Goal: Task Accomplishment & Management: Manage account settings

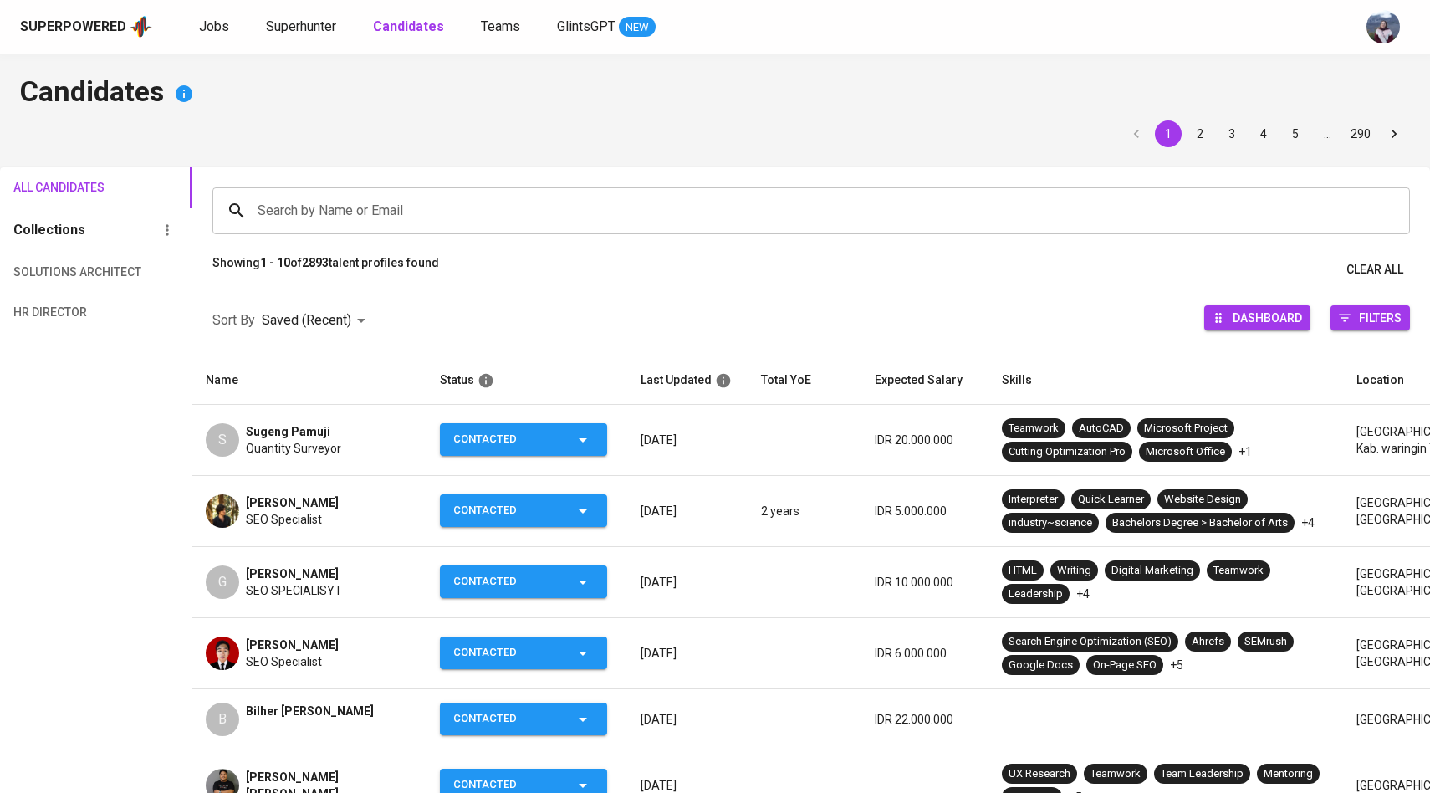
scroll to position [95, 0]
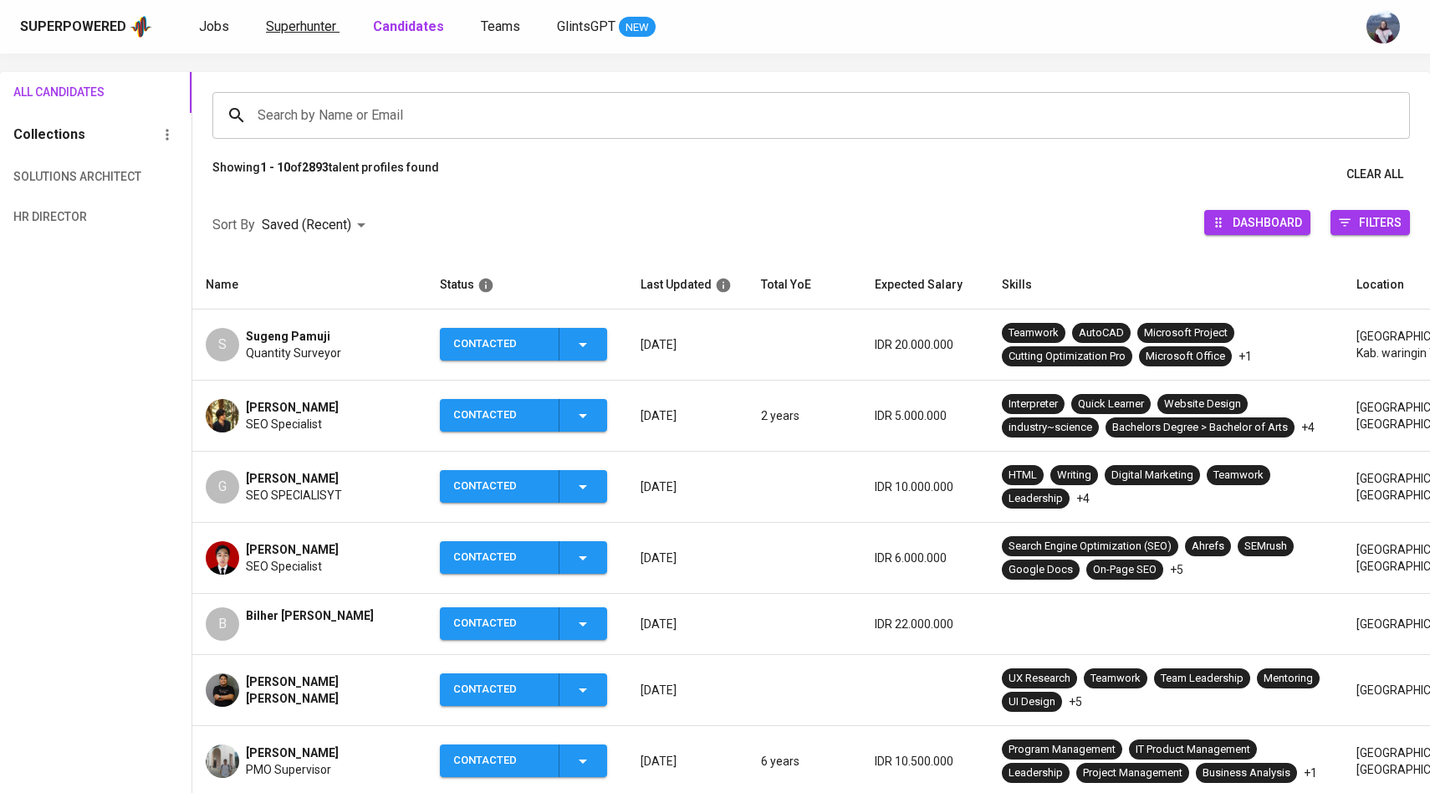
click at [325, 29] on span "Superhunter" at bounding box center [301, 26] width 70 height 16
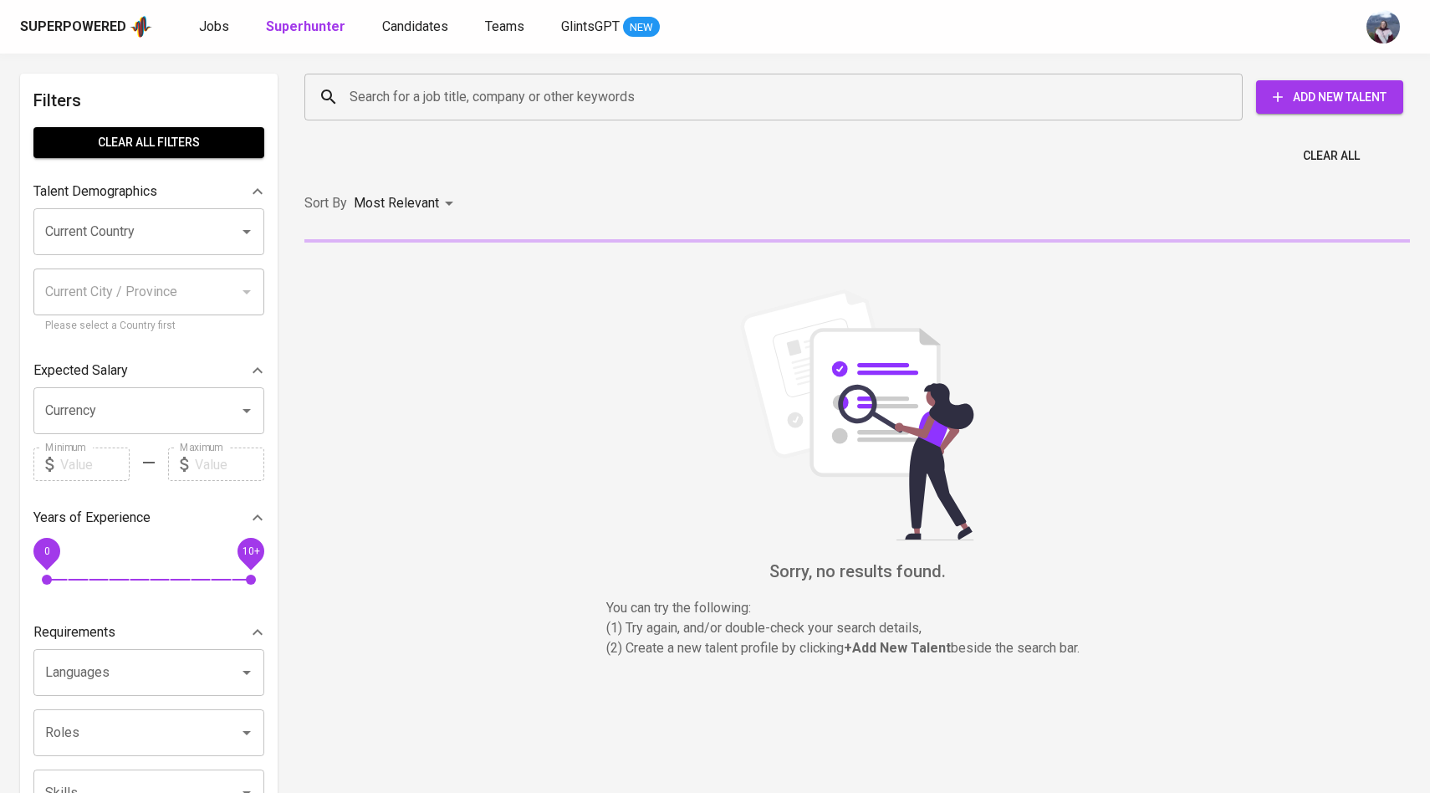
click at [395, 110] on input "Search for a job title, company or other keywords" at bounding box center [777, 97] width 865 height 32
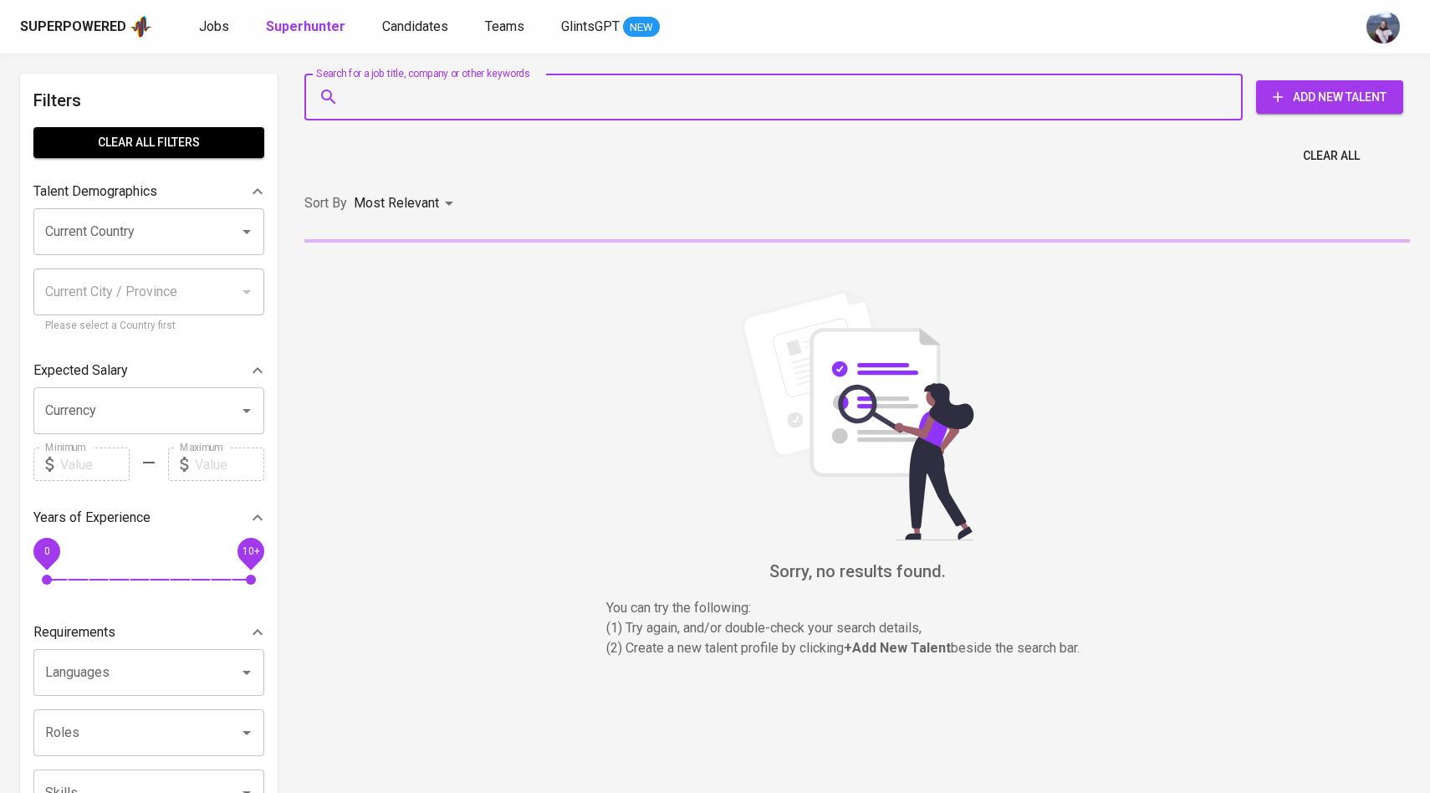
paste input "[EMAIL_ADDRESS][DOMAIN_NAME]"
type input "[EMAIL_ADDRESS][DOMAIN_NAME]"
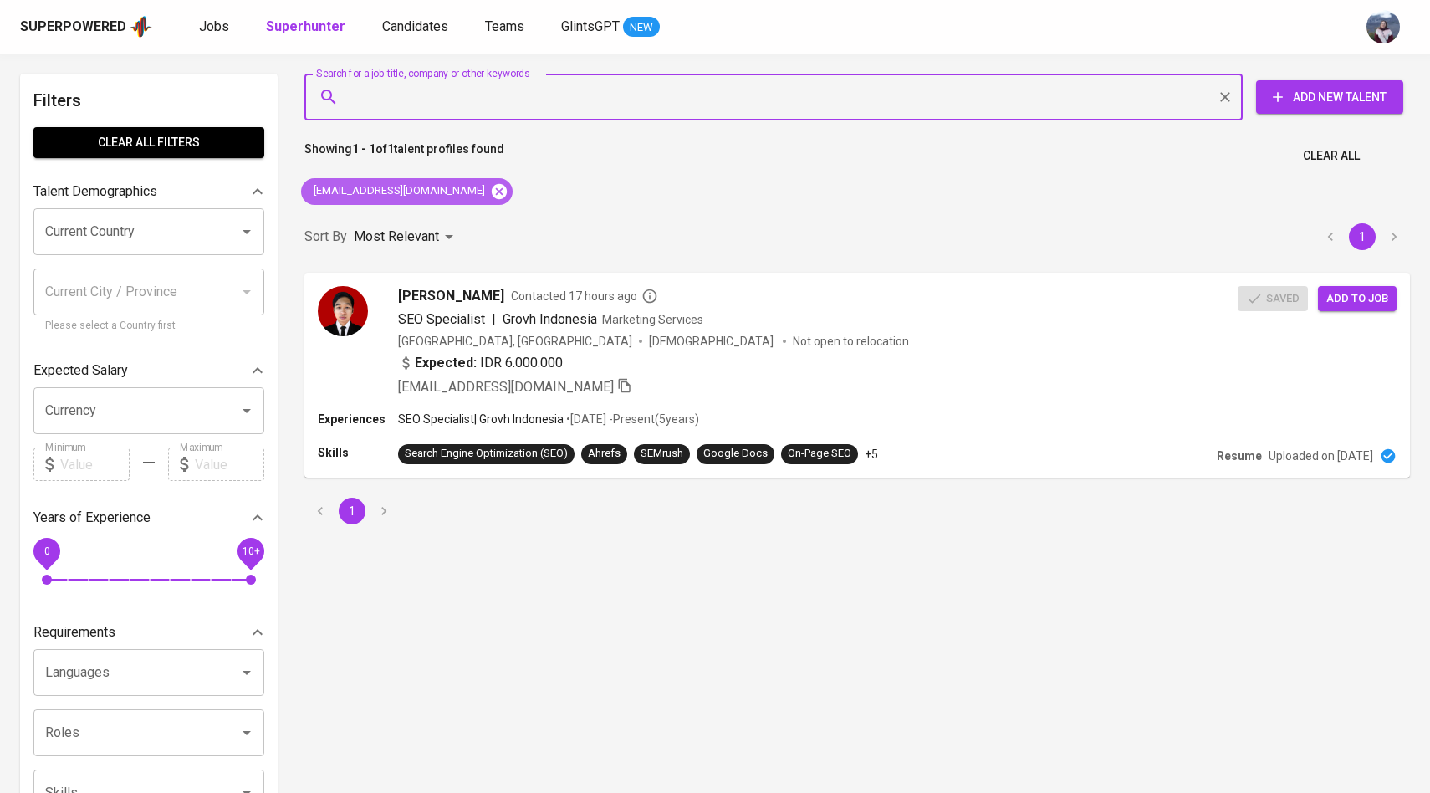
click at [490, 197] on icon at bounding box center [499, 191] width 18 height 18
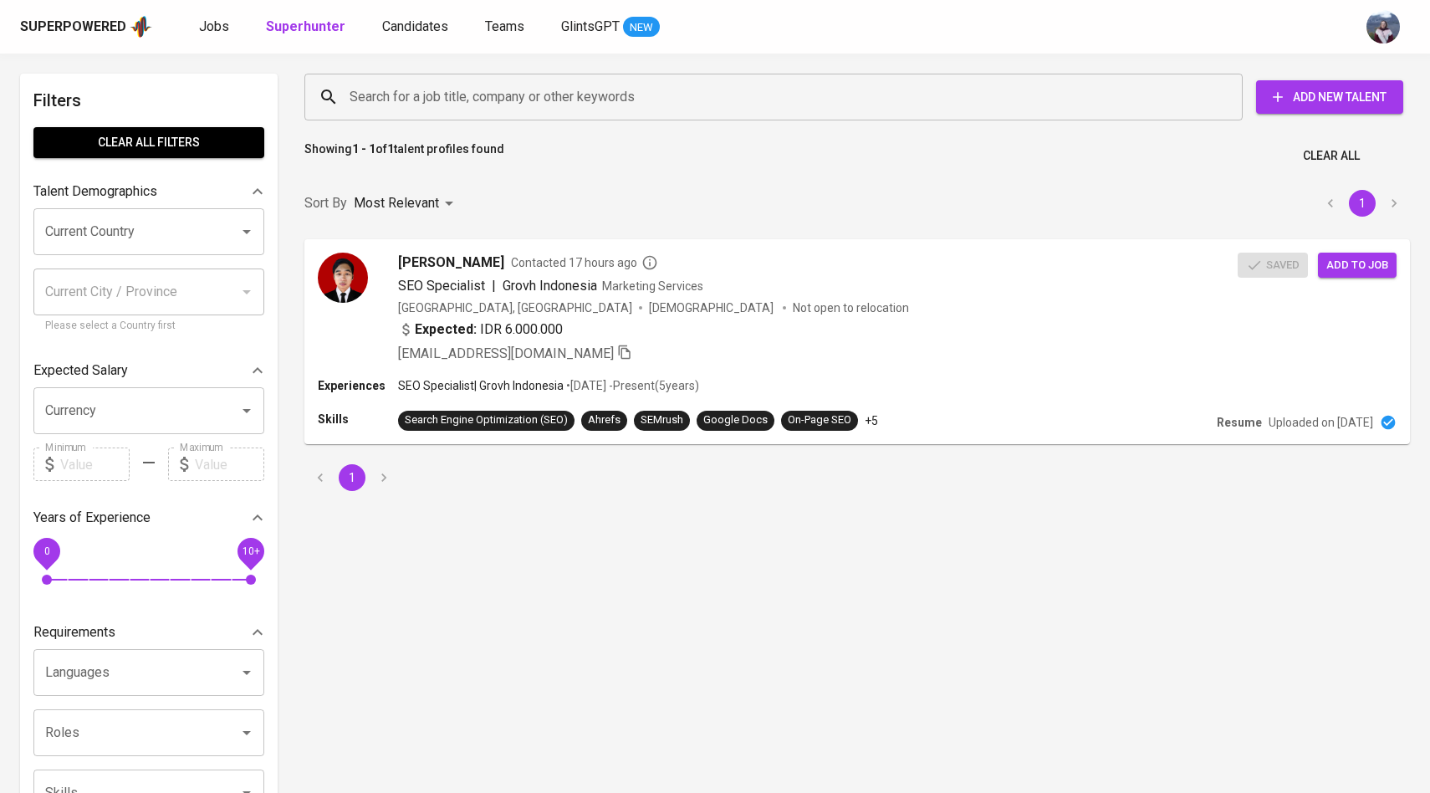
click at [458, 121] on div "Search for a job title, company or other keywords Search for a job title, compa…" at bounding box center [854, 97] width 1106 height 54
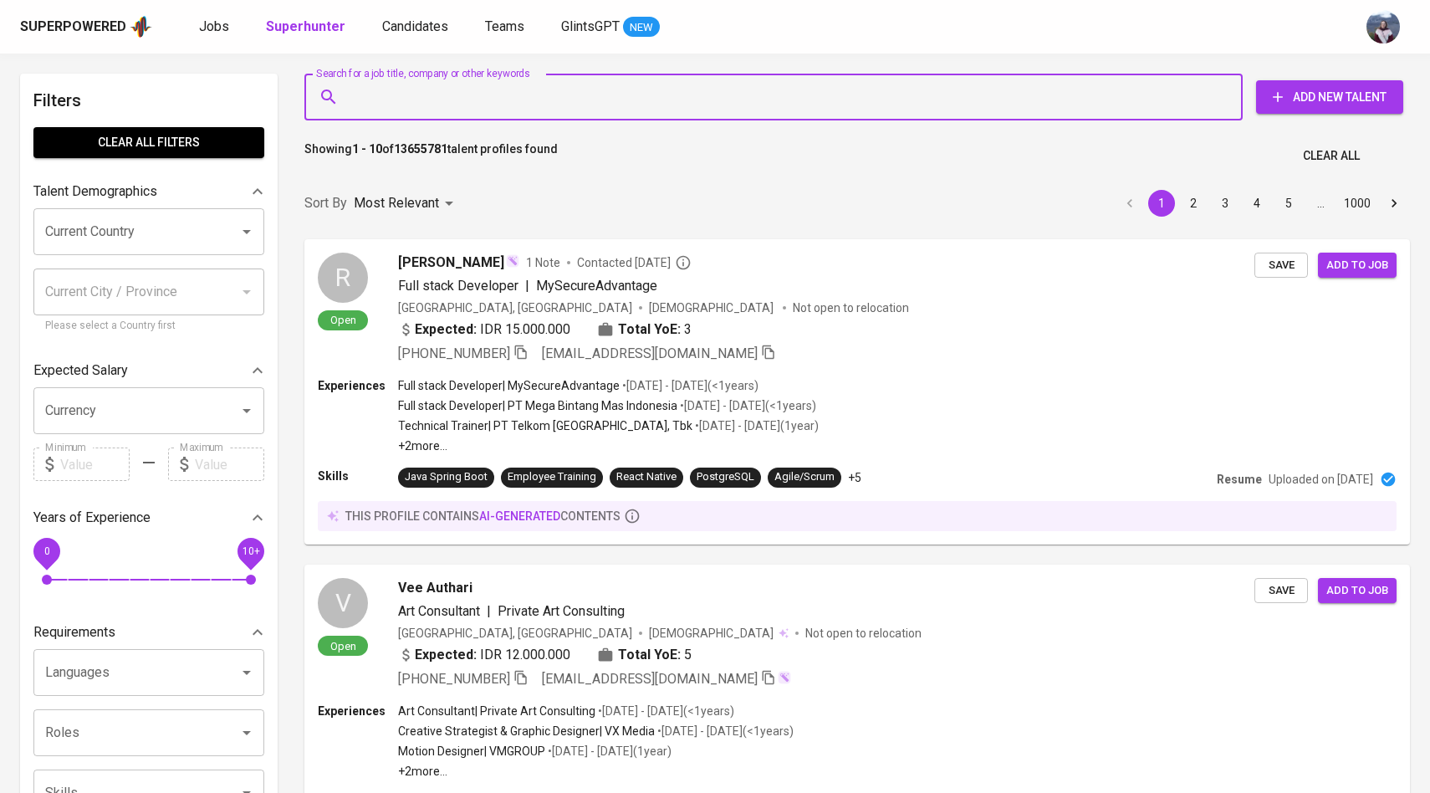
click at [458, 99] on input "Search for a job title, company or other keywords" at bounding box center [777, 97] width 865 height 32
paste input "[EMAIL_ADDRESS][DOMAIN_NAME]"
type input "[EMAIL_ADDRESS][DOMAIN_NAME]"
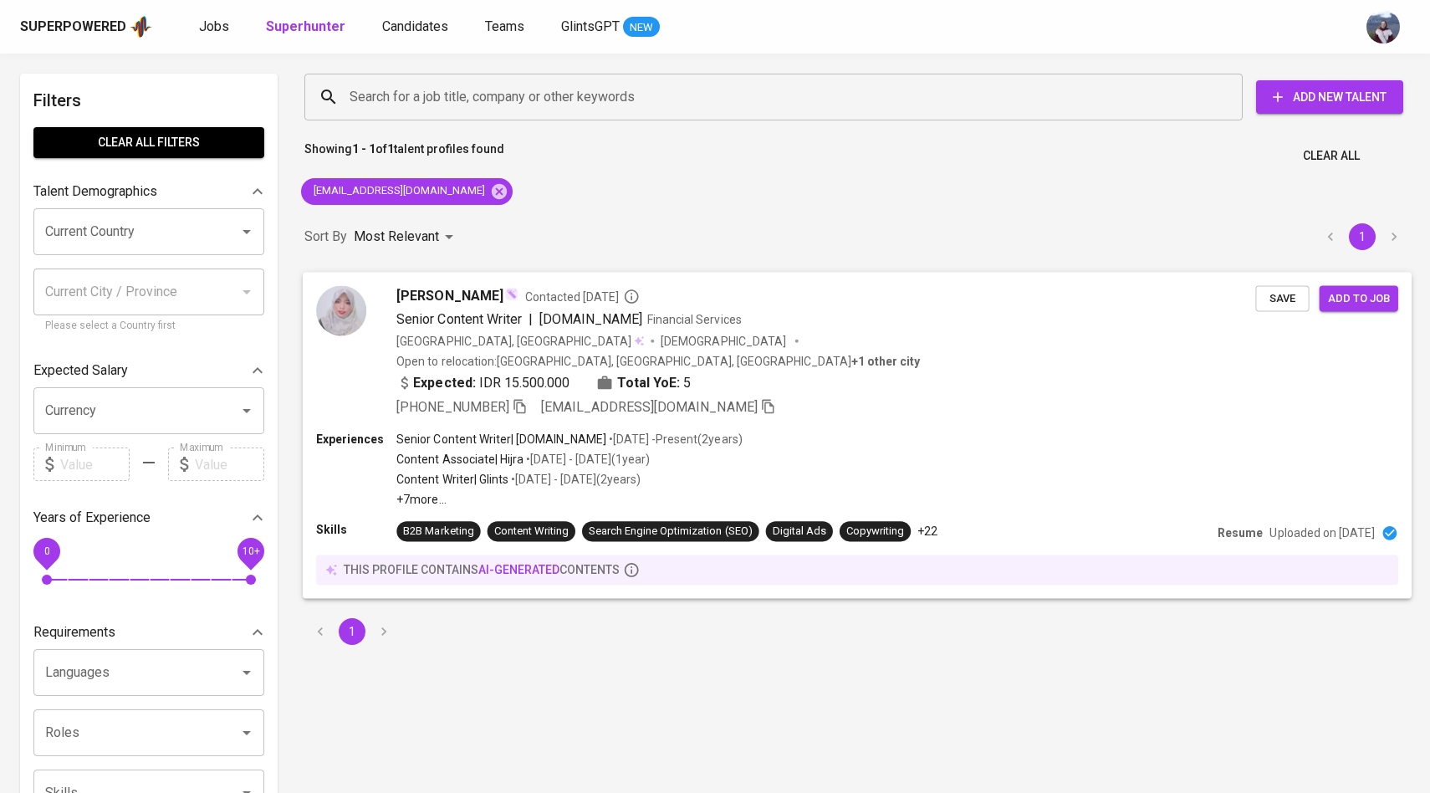
click at [345, 306] on img at bounding box center [341, 310] width 50 height 50
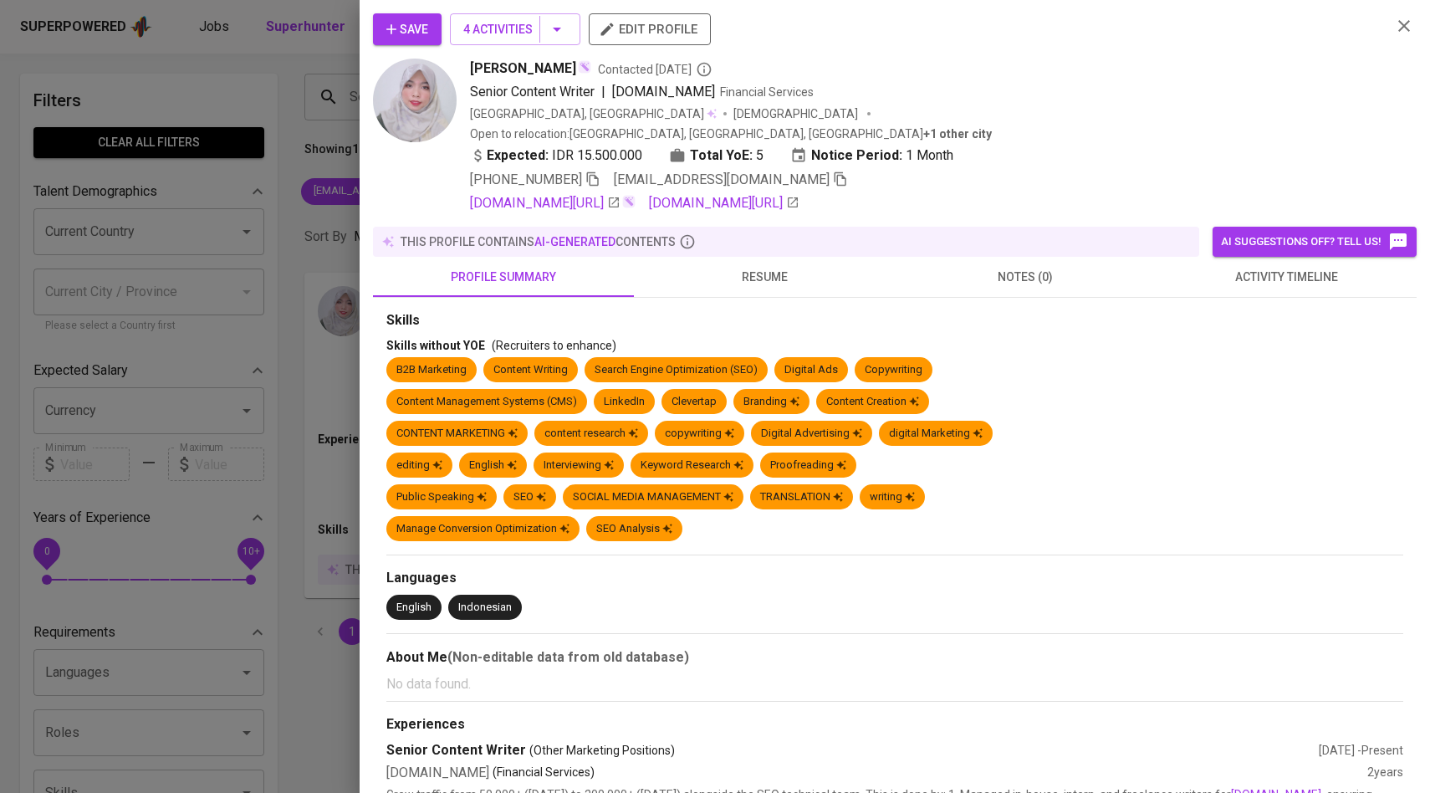
click at [1289, 267] on span "activity timeline" at bounding box center [1286, 277] width 241 height 21
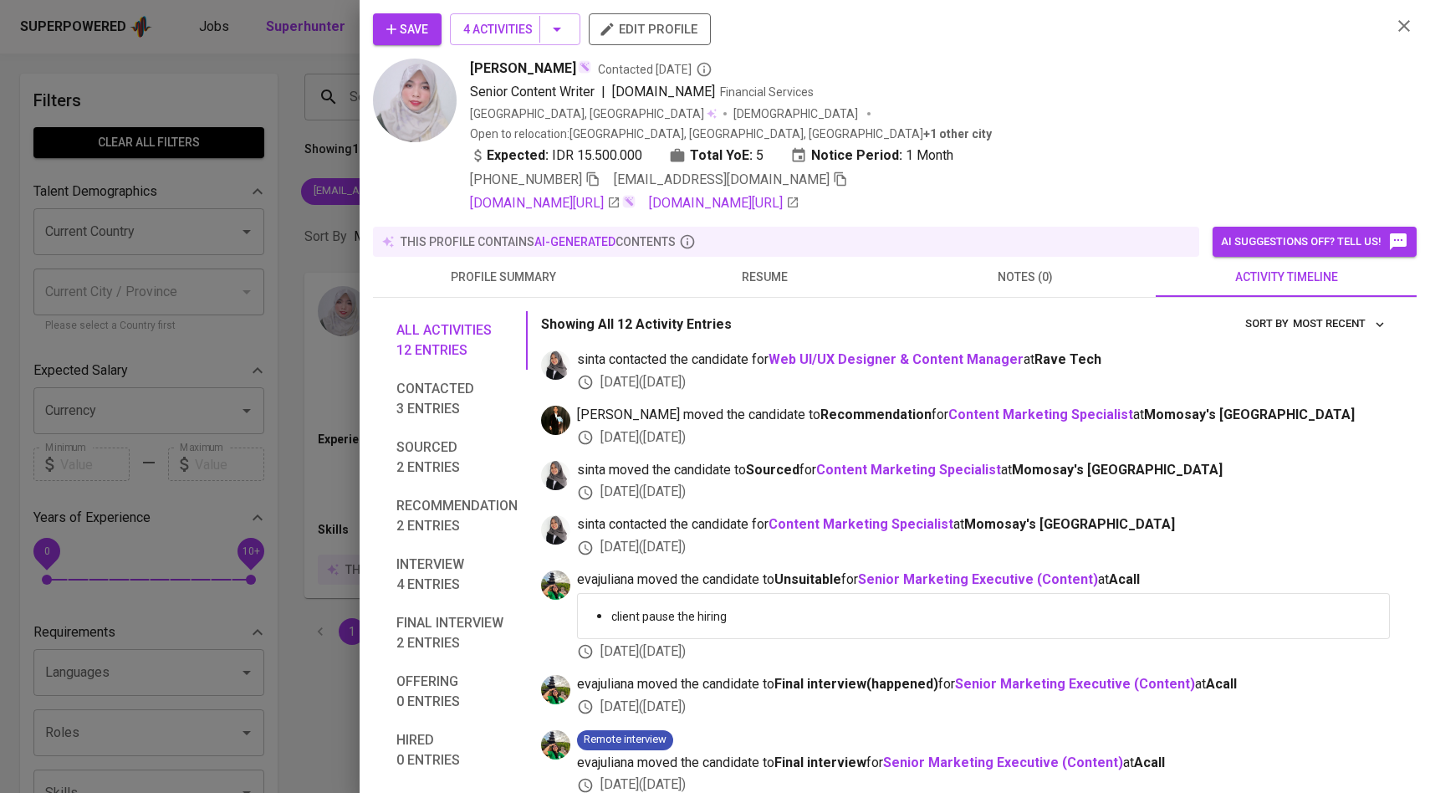
click at [408, 26] on span "Save" at bounding box center [407, 29] width 42 height 21
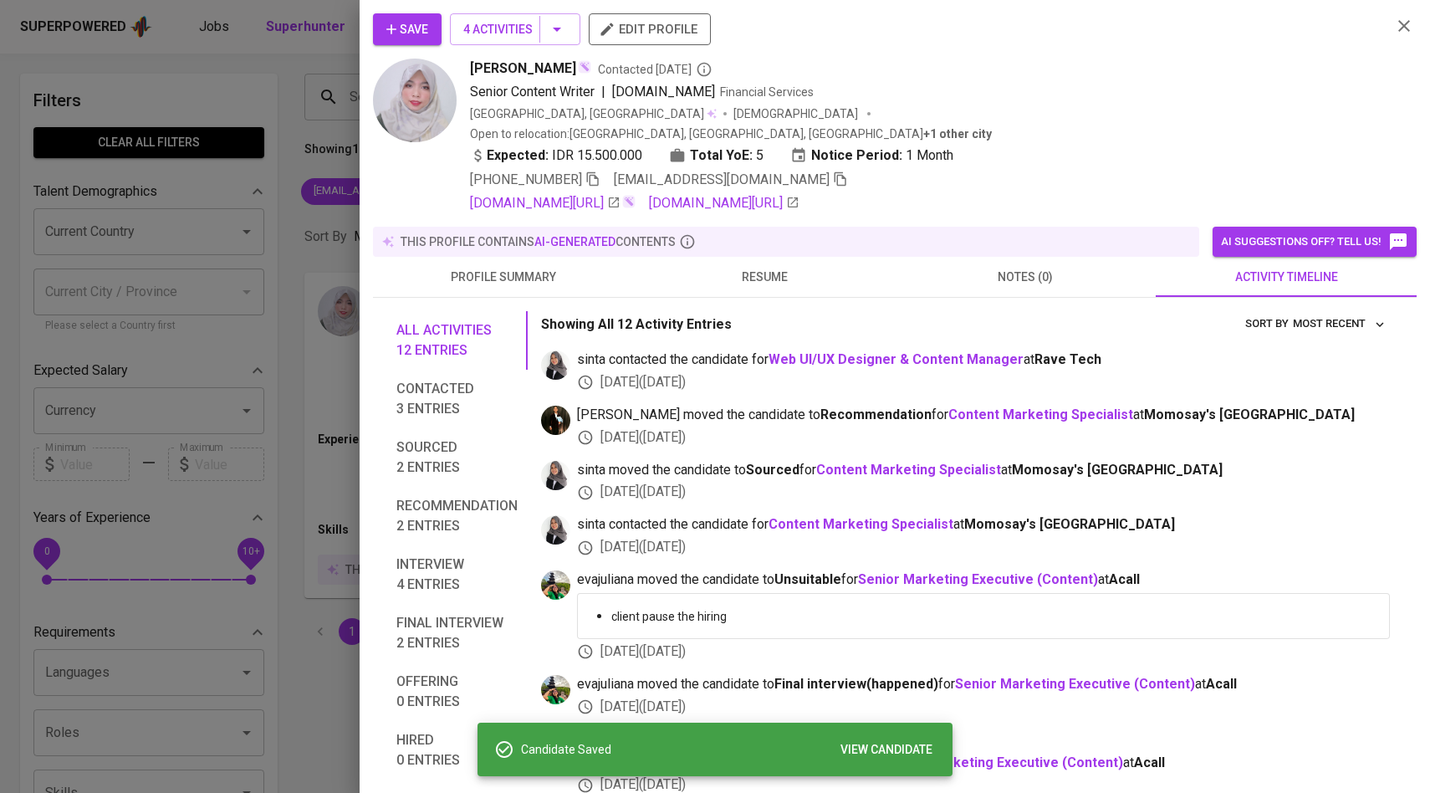
click at [306, 217] on div at bounding box center [715, 396] width 1430 height 793
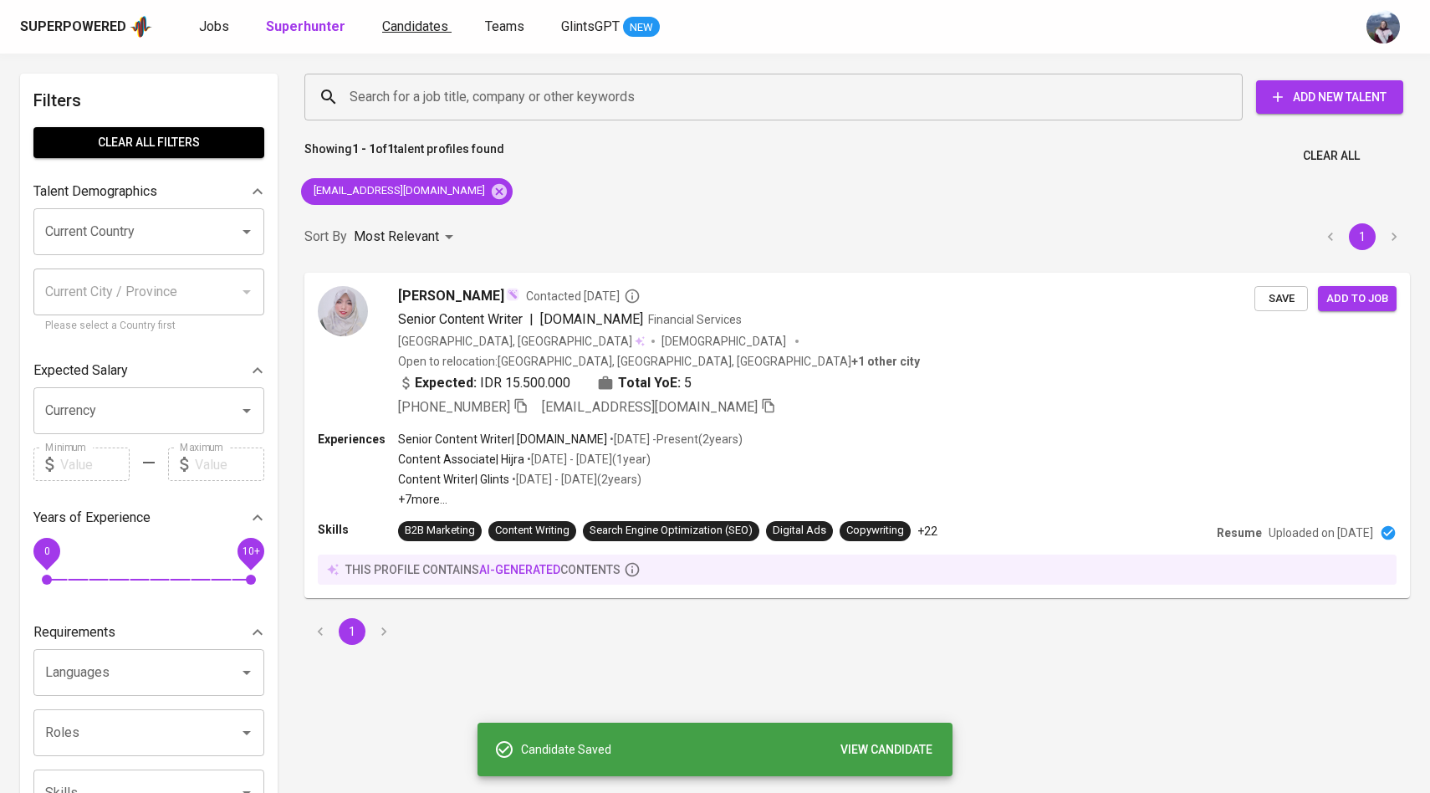
click at [422, 34] on link "Candidates" at bounding box center [416, 27] width 69 height 21
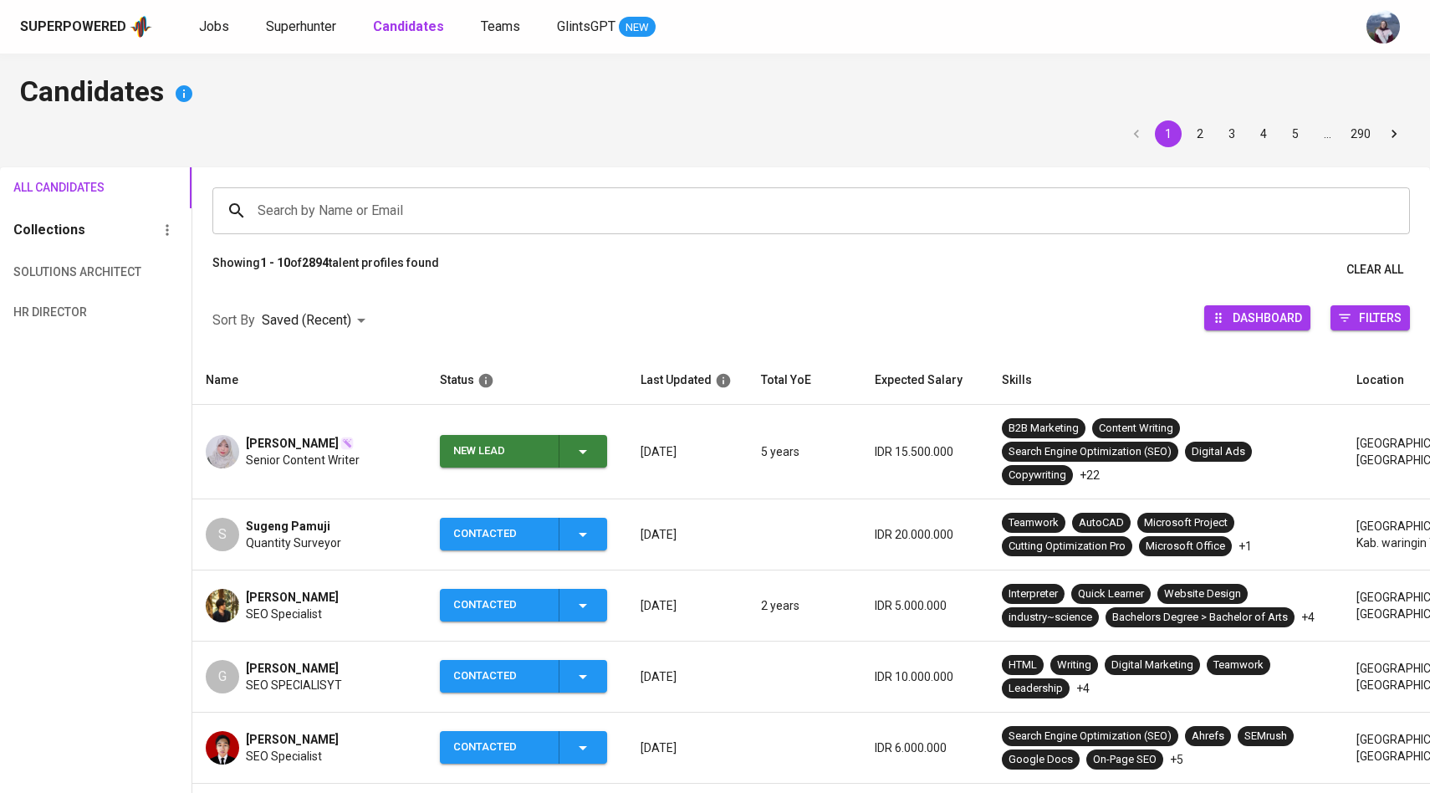
scroll to position [60, 0]
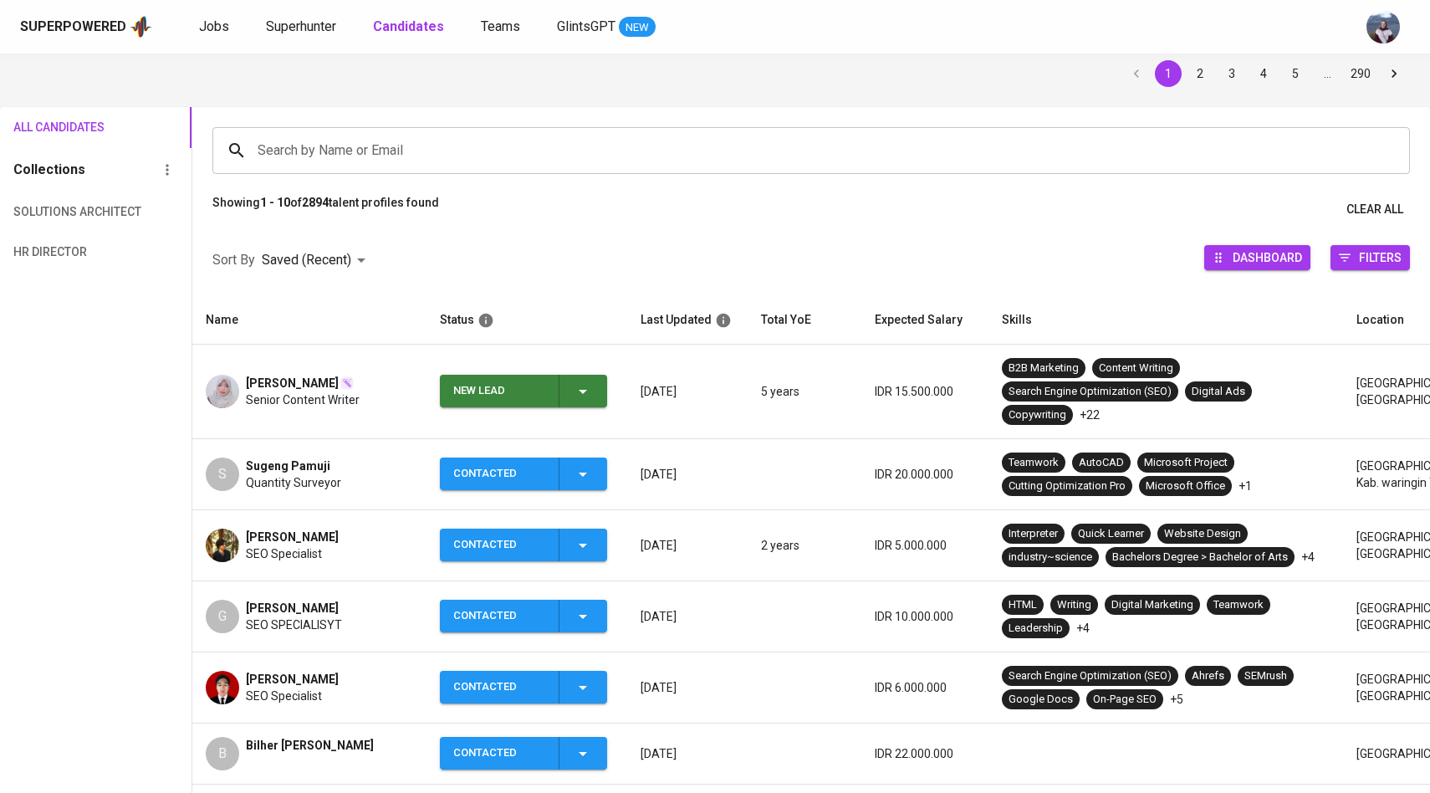
click at [595, 380] on span "New Lead" at bounding box center [524, 391] width 154 height 33
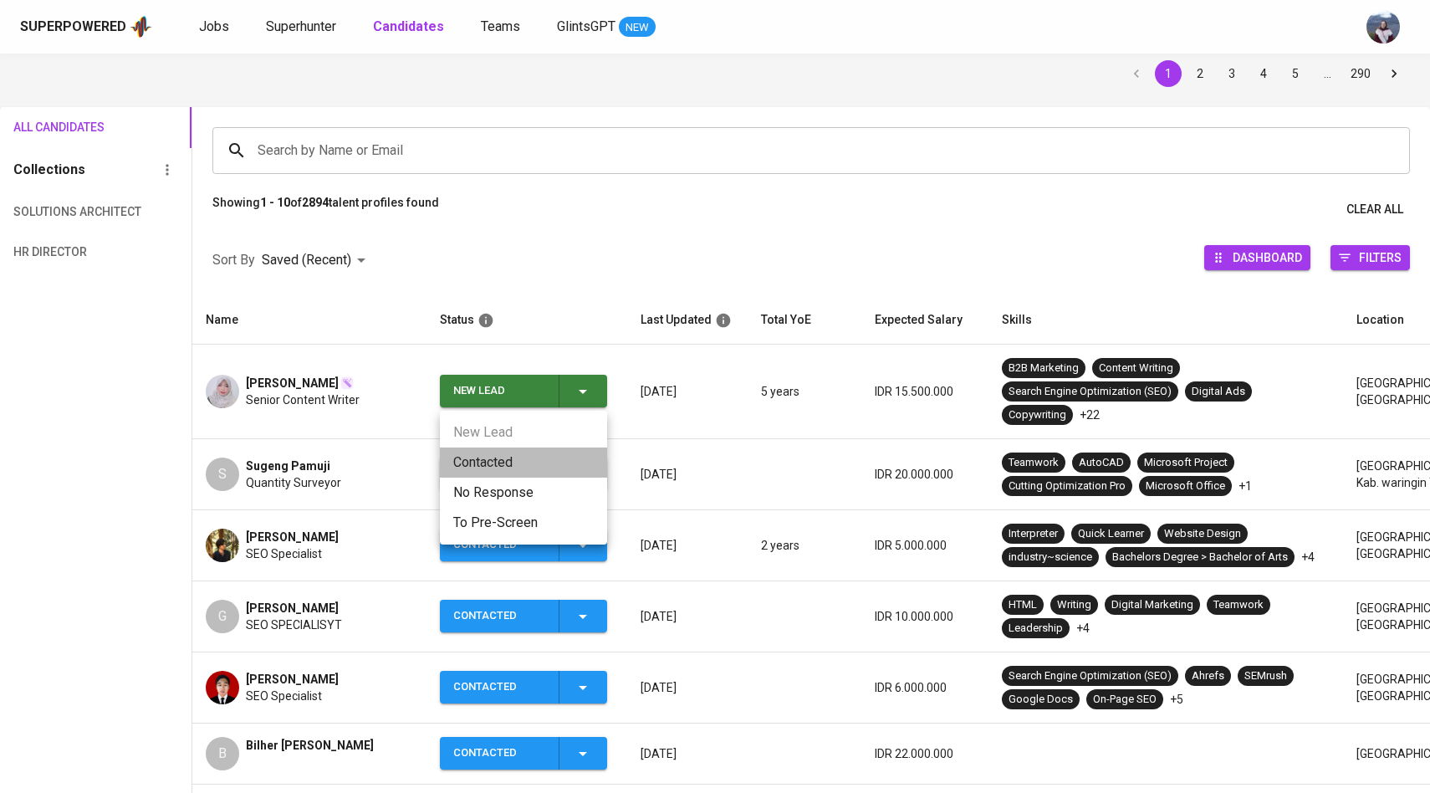
click at [482, 462] on li "Contacted" at bounding box center [523, 463] width 167 height 30
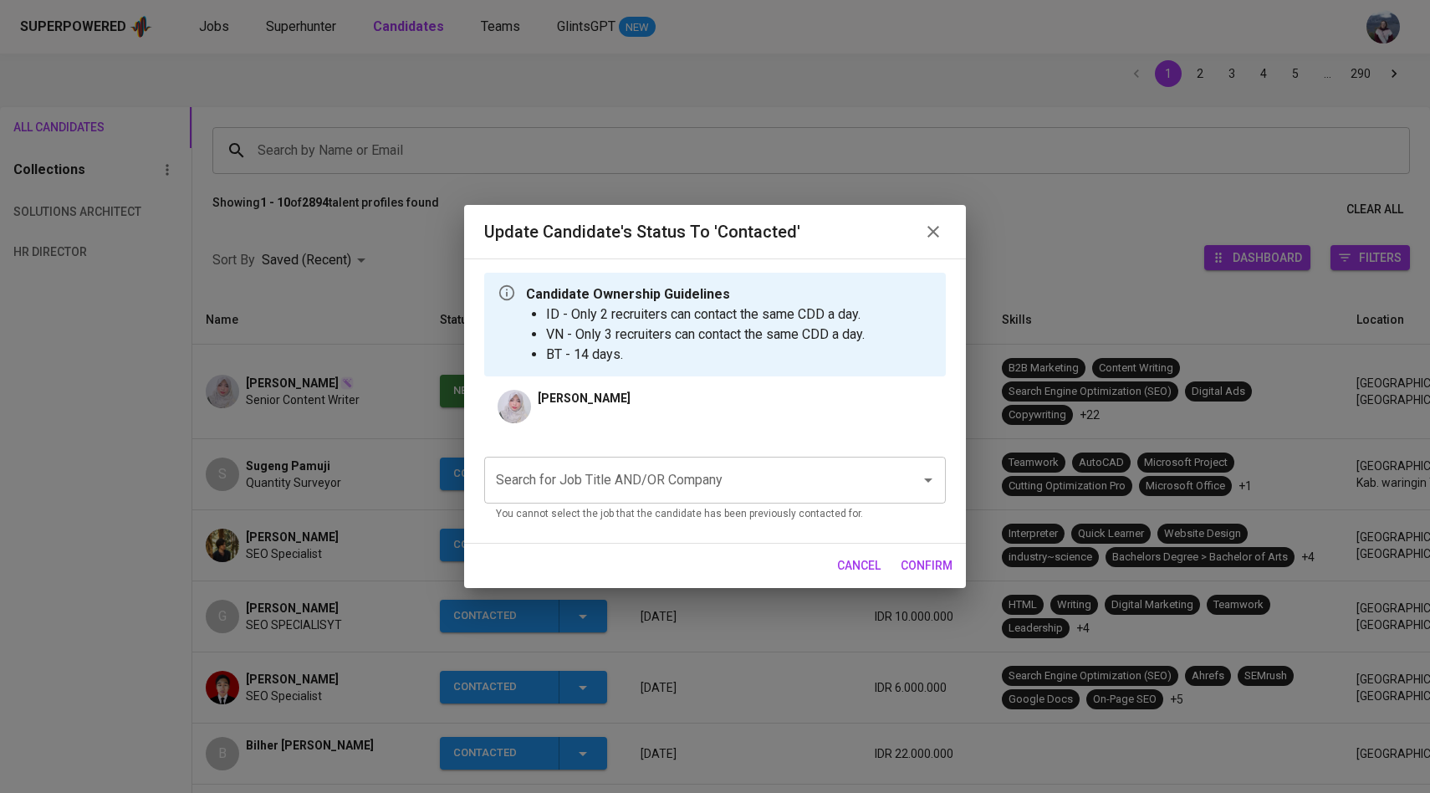
click at [681, 478] on input "Search for Job Title AND/OR Company" at bounding box center [692, 480] width 400 height 32
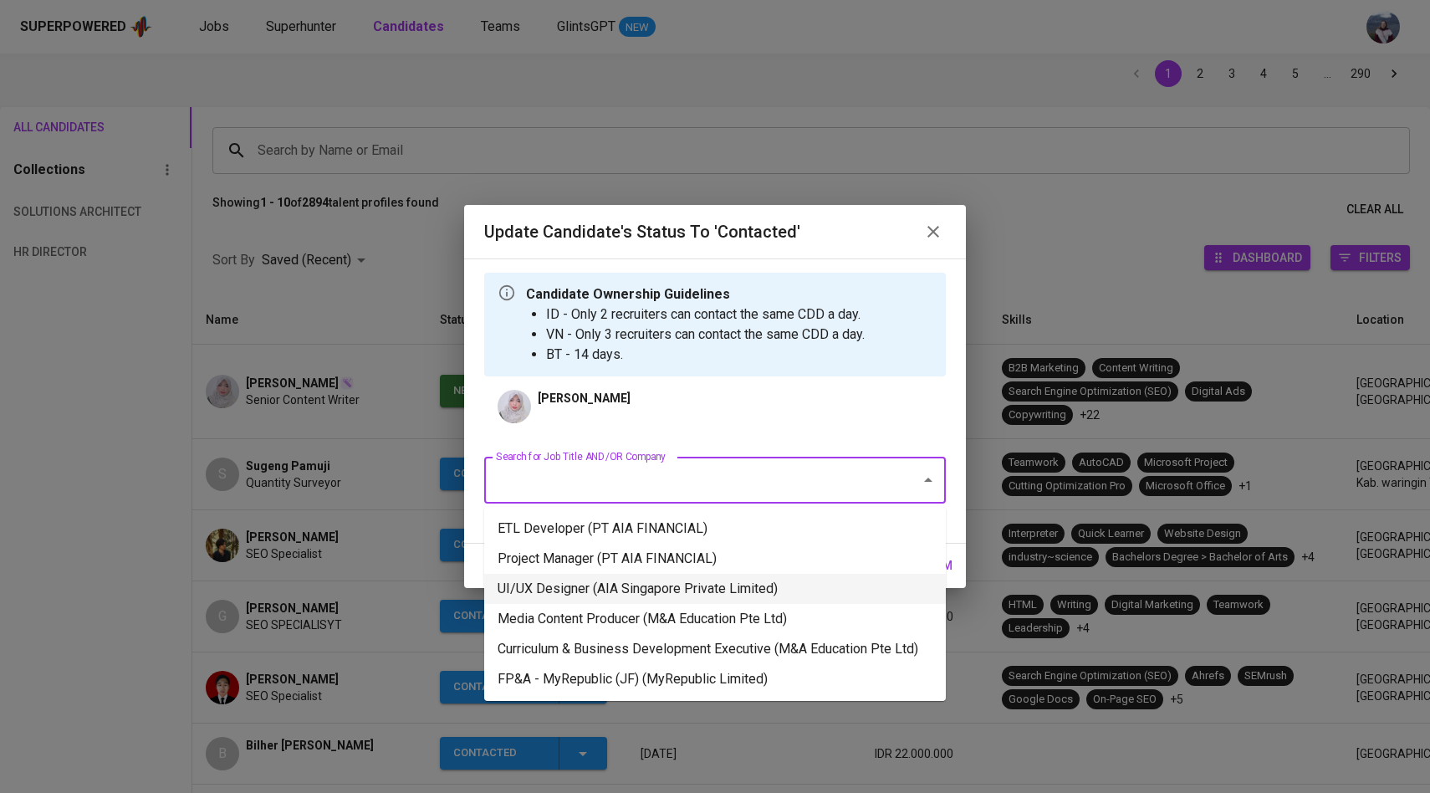
click at [662, 592] on li "UI/UX Designer (AIA Singapore Private Limited)" at bounding box center [715, 589] width 462 height 30
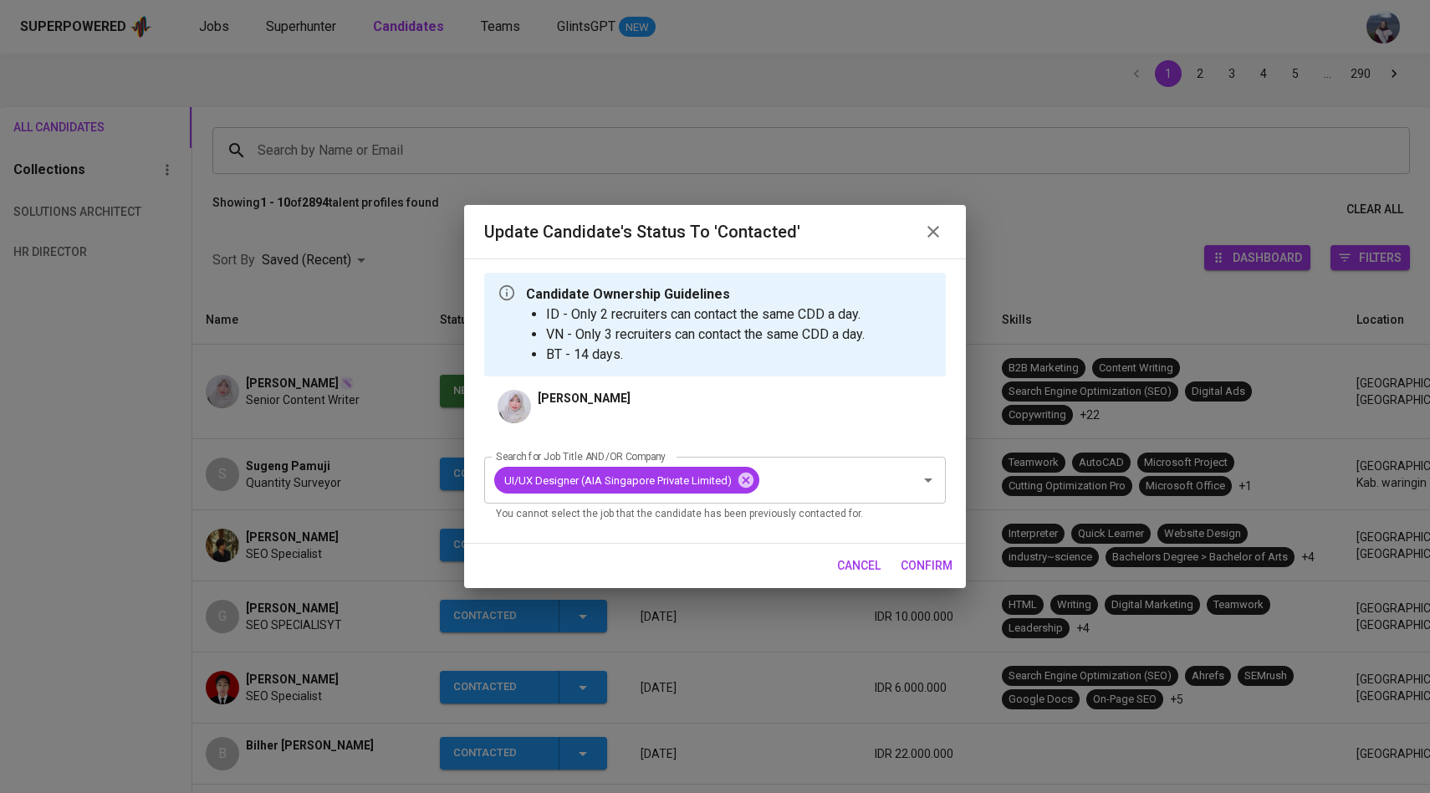
click at [944, 572] on span "confirm" at bounding box center [927, 565] width 52 height 21
